Goal: Contribute content

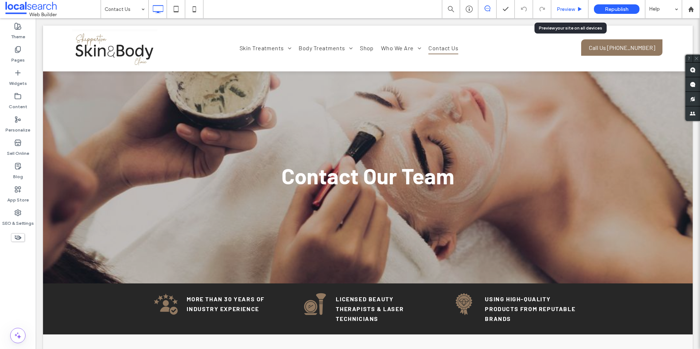
drag, startPoint x: 574, startPoint y: 6, endPoint x: 519, endPoint y: 9, distance: 55.5
click at [574, 6] on span "Preview" at bounding box center [566, 9] width 18 height 6
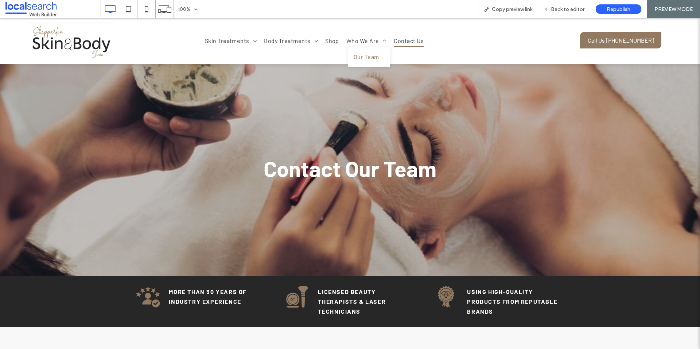
click at [365, 54] on span "Our Team" at bounding box center [367, 57] width 26 height 9
click at [549, 14] on div "Back to editor" at bounding box center [564, 9] width 52 height 18
click at [552, 13] on div "Back to editor" at bounding box center [564, 9] width 52 height 18
click at [555, 10] on span "Back to editor" at bounding box center [568, 9] width 34 height 6
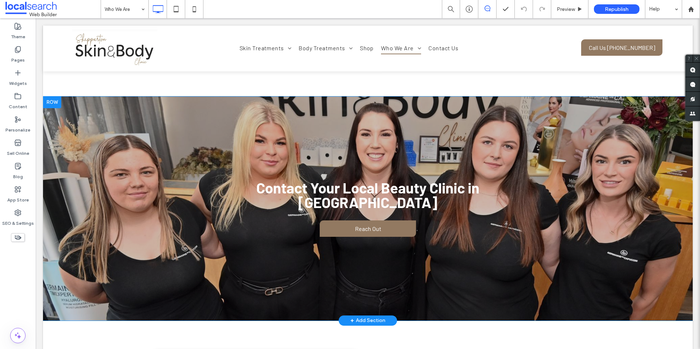
scroll to position [1748, 0]
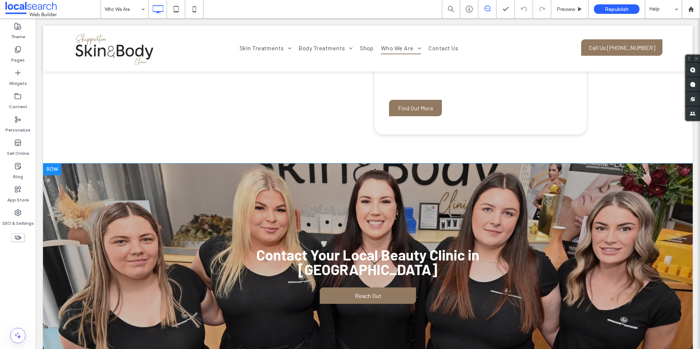
click at [127, 164] on div "Contact Your Local Beauty Clinic in Shepparton Reach Out Click To Paste Row + A…" at bounding box center [368, 276] width 650 height 224
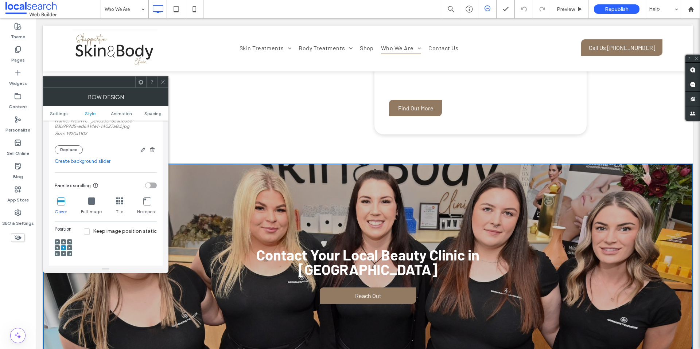
scroll to position [176, 0]
click at [72, 148] on button "Replace" at bounding box center [69, 148] width 28 height 9
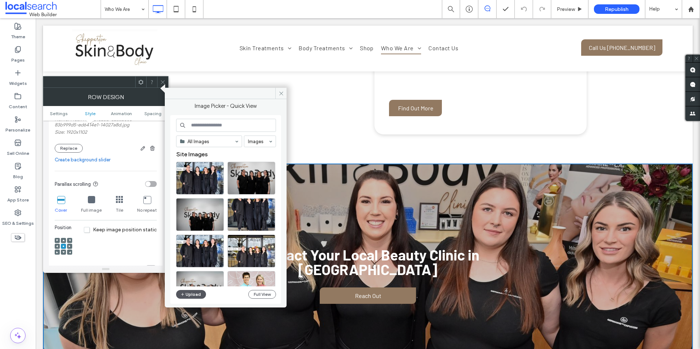
click at [183, 293] on icon "button" at bounding box center [182, 295] width 4 height 6
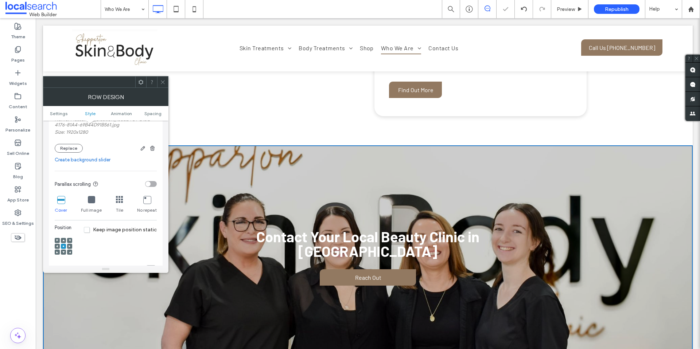
scroll to position [1771, 0]
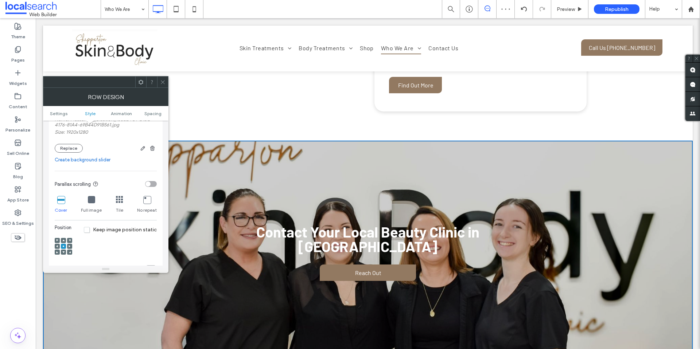
click at [64, 242] on span at bounding box center [63, 240] width 2 height 5
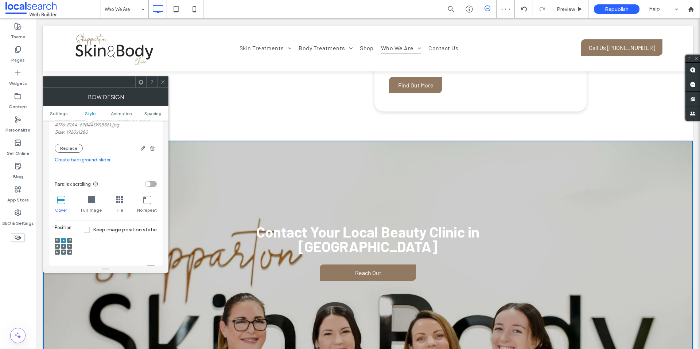
click at [64, 251] on icon at bounding box center [63, 252] width 2 height 2
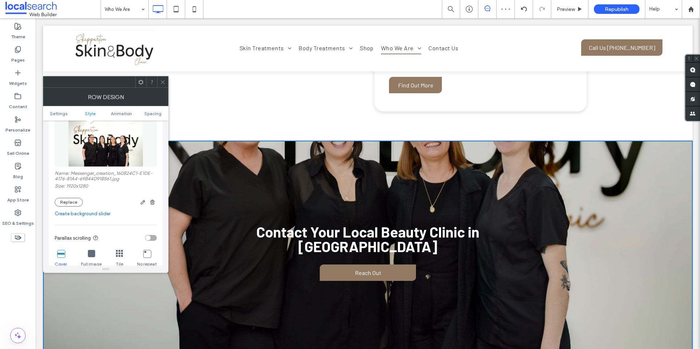
scroll to position [121, 0]
click at [141, 203] on icon "button" at bounding box center [143, 204] width 6 height 6
click at [144, 203] on use "button" at bounding box center [143, 204] width 4 height 4
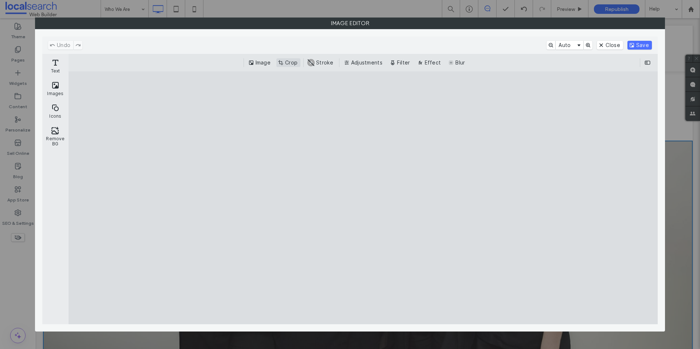
click at [292, 61] on button "Crop" at bounding box center [288, 62] width 24 height 9
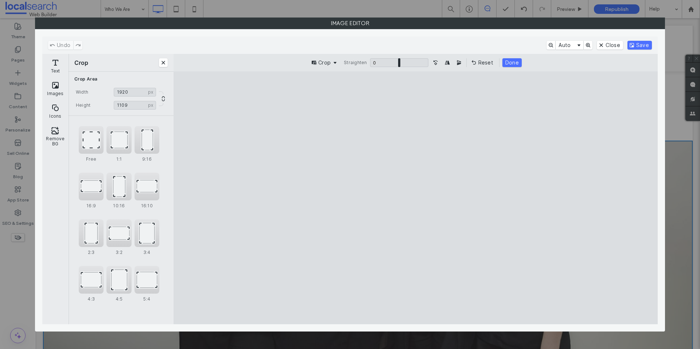
type input "****"
drag, startPoint x: 418, startPoint y: 98, endPoint x: 429, endPoint y: 126, distance: 30.3
click at [416, 198] on cesdk-canvas "Editor canvas" at bounding box center [416, 198] width 0 height 0
click at [646, 44] on button "Save" at bounding box center [639, 45] width 24 height 9
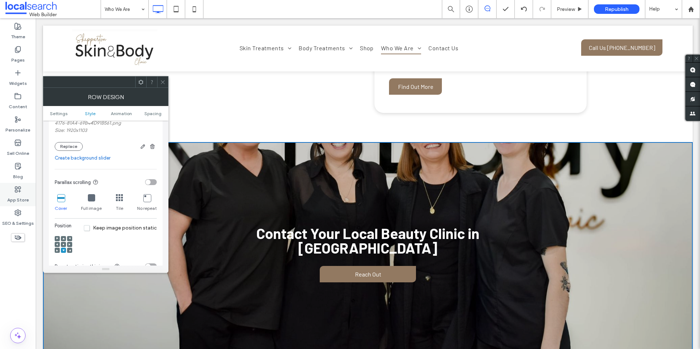
scroll to position [183, 0]
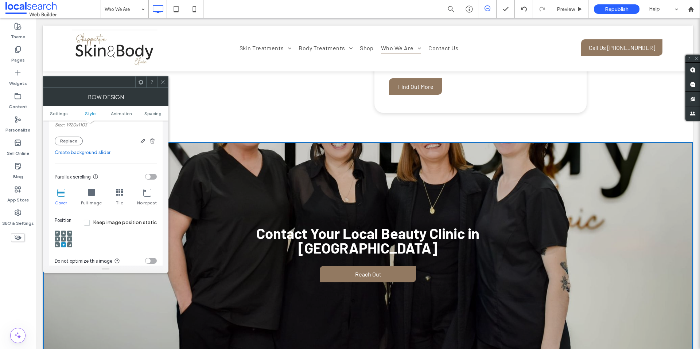
click at [64, 240] on icon at bounding box center [63, 239] width 2 height 2
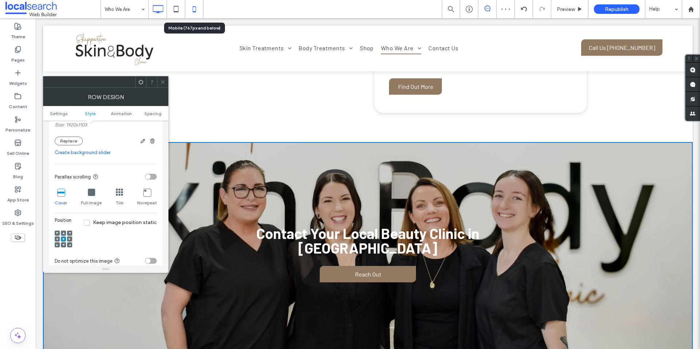
click at [192, 7] on icon at bounding box center [194, 9] width 15 height 15
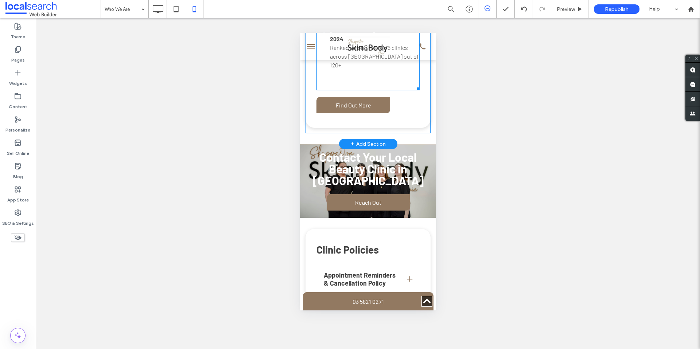
scroll to position [1684, 0]
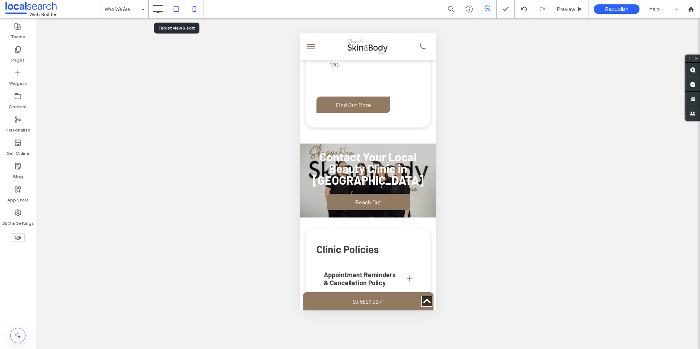
click at [178, 10] on use at bounding box center [176, 9] width 5 height 6
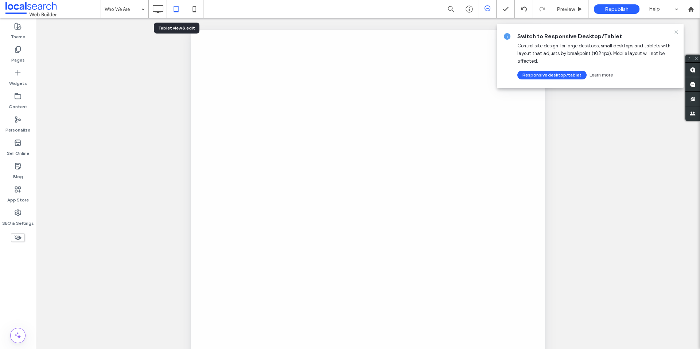
scroll to position [0, 0]
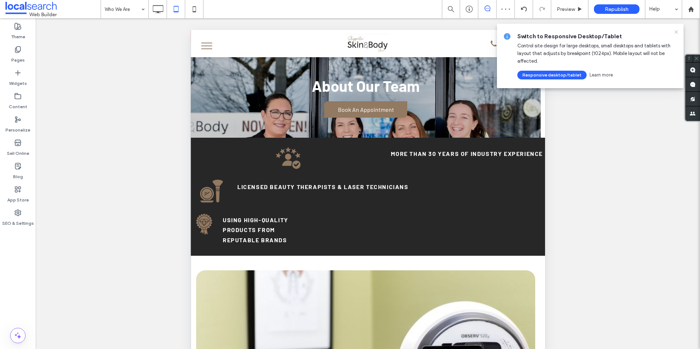
click at [677, 29] on icon at bounding box center [676, 32] width 6 height 6
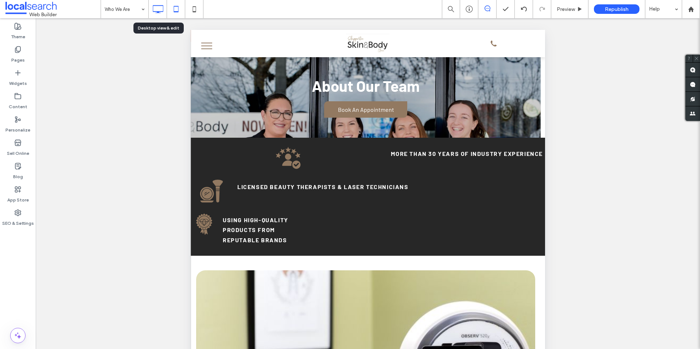
click at [159, 9] on icon at bounding box center [158, 9] width 15 height 15
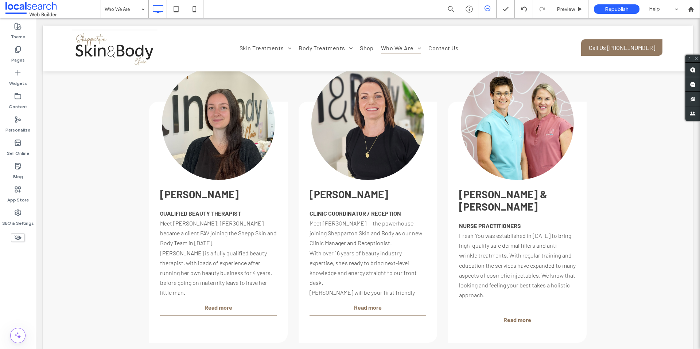
scroll to position [1115, 0]
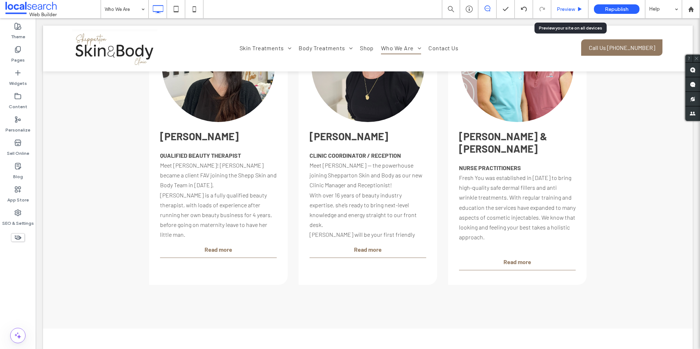
click at [574, 2] on div "Preview" at bounding box center [569, 9] width 37 height 18
drag, startPoint x: 565, startPoint y: 7, endPoint x: 529, endPoint y: 48, distance: 54.3
click at [565, 7] on span "Preview" at bounding box center [566, 9] width 18 height 6
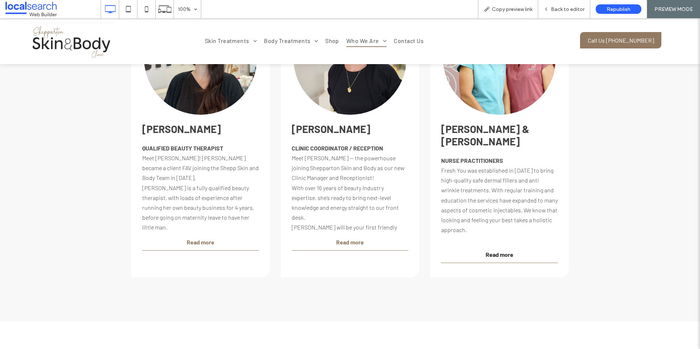
click at [502, 250] on span "Read more" at bounding box center [500, 254] width 28 height 9
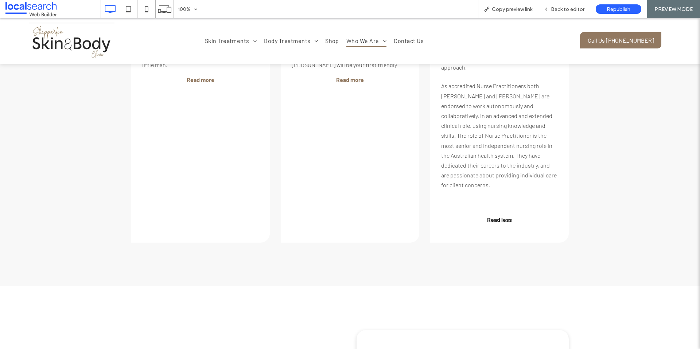
click at [505, 215] on span "Read less" at bounding box center [499, 219] width 25 height 9
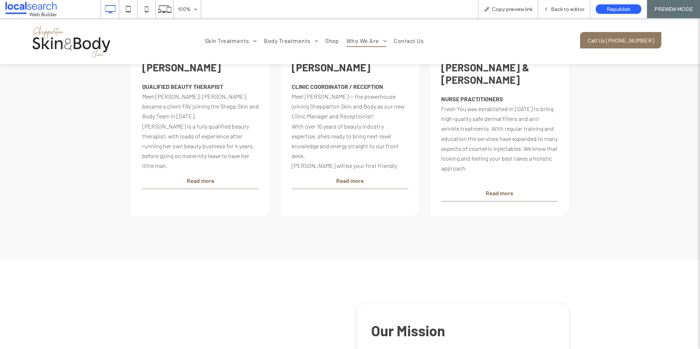
scroll to position [1040, 0]
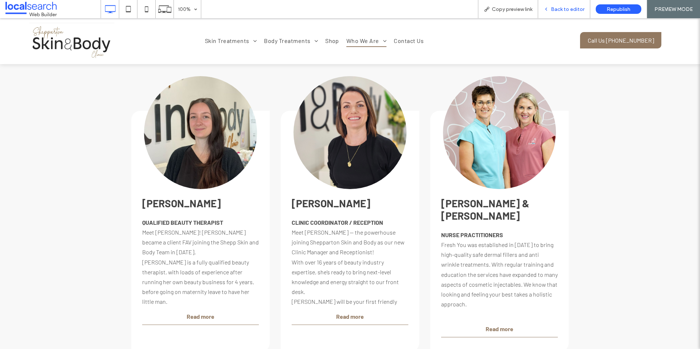
drag, startPoint x: 557, startPoint y: 15, endPoint x: 623, endPoint y: 39, distance: 70.1
click at [557, 15] on div "Back to editor" at bounding box center [564, 9] width 52 height 18
click at [556, 4] on div "Back to editor" at bounding box center [564, 9] width 52 height 18
click at [560, 12] on span "Back to editor" at bounding box center [568, 9] width 34 height 6
click at [558, 7] on span "Back to editor" at bounding box center [568, 9] width 34 height 6
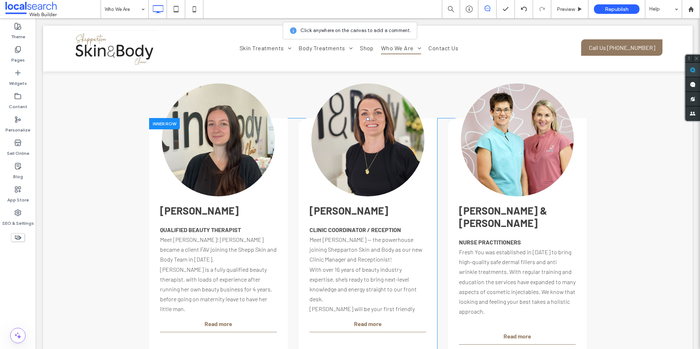
drag, startPoint x: 689, startPoint y: 69, endPoint x: 643, endPoint y: 83, distance: 48.5
click at [690, 69] on icon at bounding box center [693, 70] width 6 height 6
click at [545, 218] on div "Button KATE & TARA NURSE PRACTITIONERS Fresh You was established in 2020 to bri…" at bounding box center [517, 238] width 139 height 241
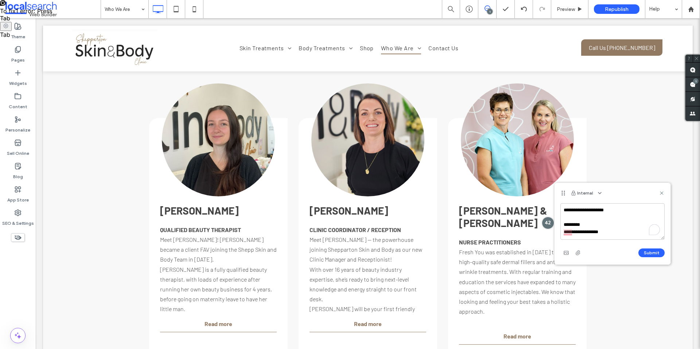
click at [602, 222] on textarea "**********" at bounding box center [612, 221] width 104 height 36
click at [613, 229] on textarea "**********" at bounding box center [612, 221] width 104 height 36
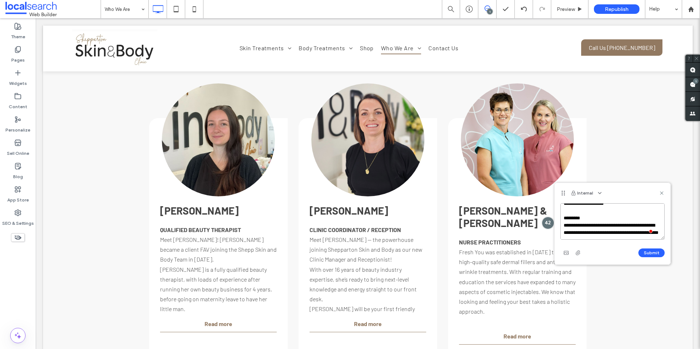
scroll to position [24, 0]
paste textarea "**********"
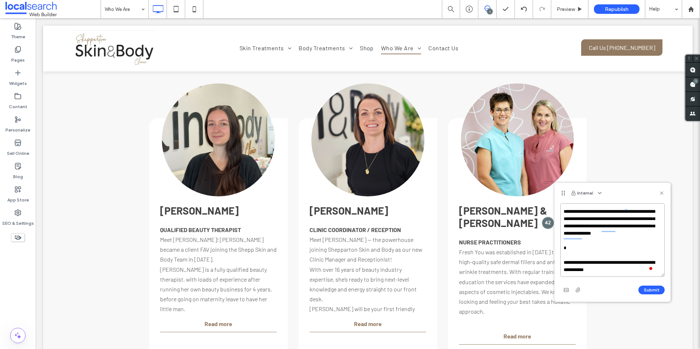
scroll to position [0, 0]
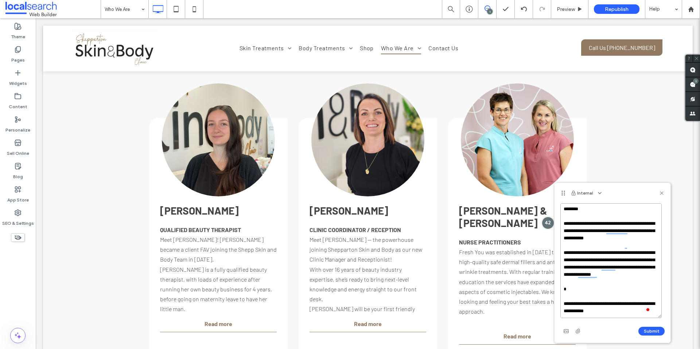
drag, startPoint x: 661, startPoint y: 239, endPoint x: 658, endPoint y: 318, distance: 78.4
click at [658, 318] on textarea "**********" at bounding box center [610, 260] width 101 height 115
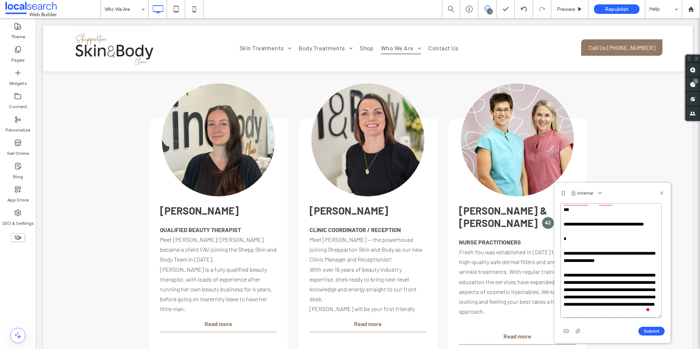
click at [565, 265] on textarea "**********" at bounding box center [610, 260] width 101 height 115
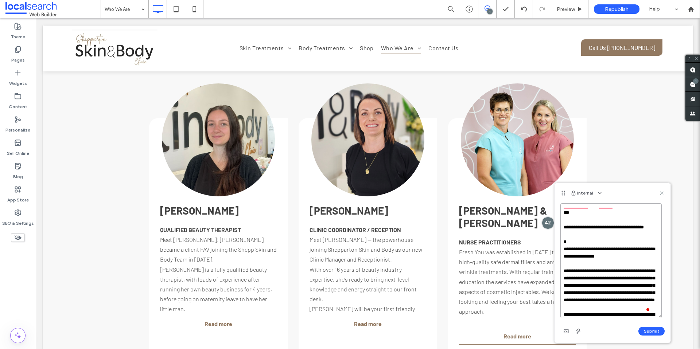
click at [561, 222] on textarea "**********" at bounding box center [610, 260] width 101 height 115
click at [564, 232] on textarea "**********" at bounding box center [610, 260] width 101 height 115
click at [563, 263] on textarea at bounding box center [610, 260] width 101 height 115
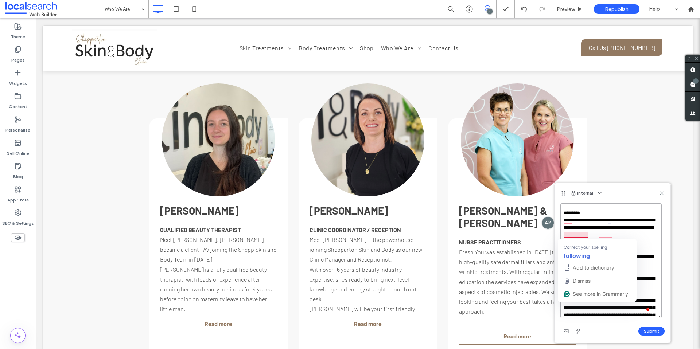
drag, startPoint x: 582, startPoint y: 234, endPoint x: 581, endPoint y: 237, distance: 3.7
click at [582, 234] on textarea at bounding box center [610, 260] width 101 height 115
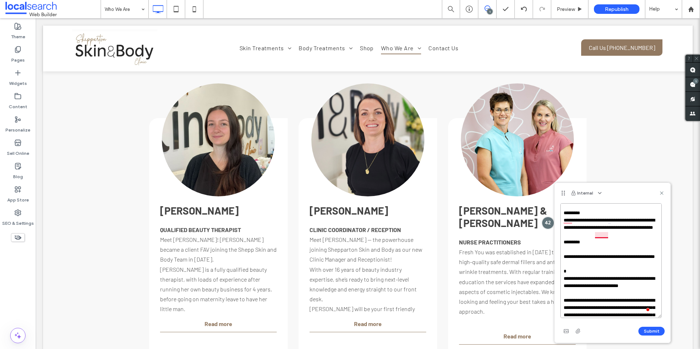
click at [604, 235] on textarea at bounding box center [610, 260] width 101 height 115
click at [599, 234] on textarea at bounding box center [610, 260] width 101 height 115
click at [564, 221] on textarea at bounding box center [610, 260] width 101 height 115
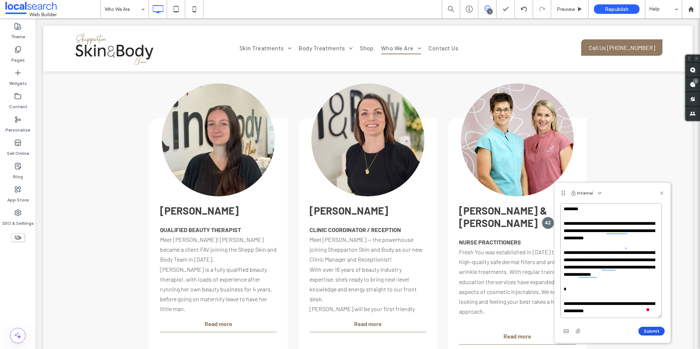
type textarea "**********"
click at [653, 332] on button "Submit" at bounding box center [651, 331] width 26 height 9
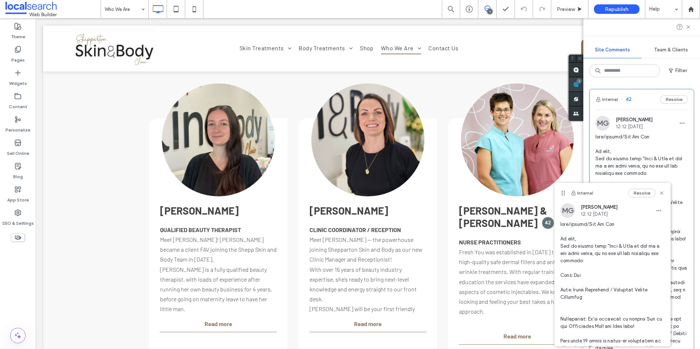
click at [583, 85] on span at bounding box center [576, 84] width 15 height 14
click at [659, 192] on icon at bounding box center [662, 193] width 6 height 6
